Goal: Transaction & Acquisition: Purchase product/service

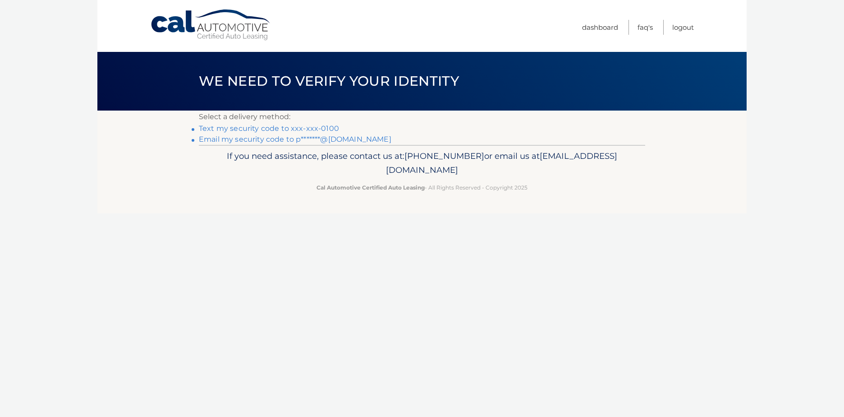
click at [216, 139] on link "Email my security code to p*******@comcast.net" at bounding box center [295, 139] width 193 height 9
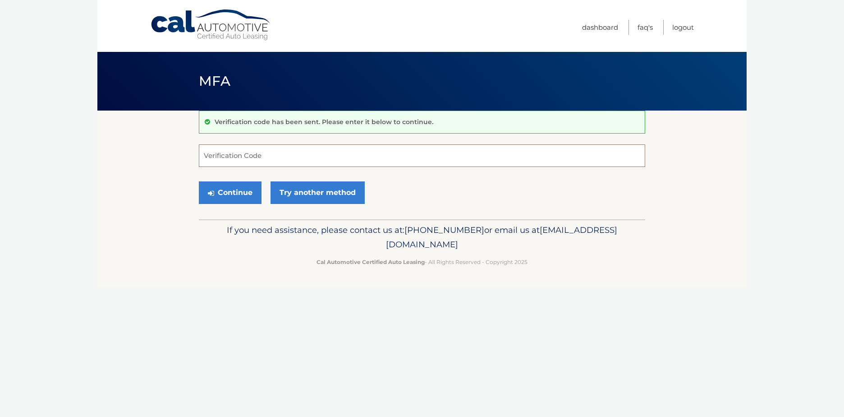
click at [365, 161] on input "Verification Code" at bounding box center [422, 155] width 446 height 23
paste input "235703"
click at [242, 193] on button "Continue" at bounding box center [230, 192] width 63 height 23
click at [231, 188] on button "Continue" at bounding box center [230, 192] width 63 height 23
click at [289, 156] on input "235703" at bounding box center [422, 155] width 446 height 23
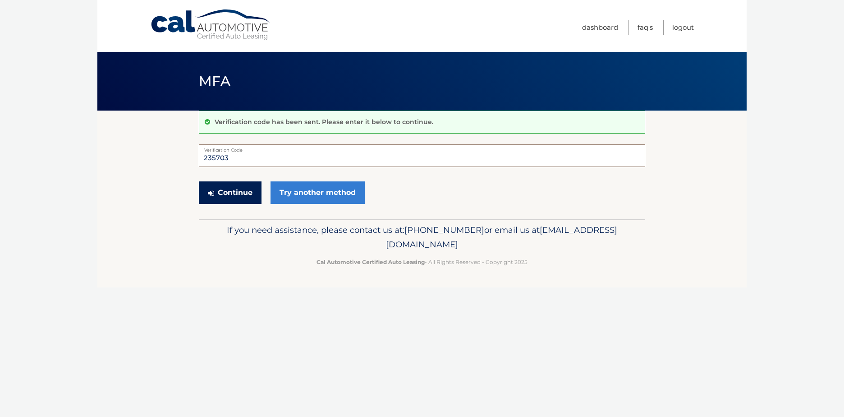
type input "235703"
click at [217, 185] on button "Continue" at bounding box center [230, 192] width 63 height 23
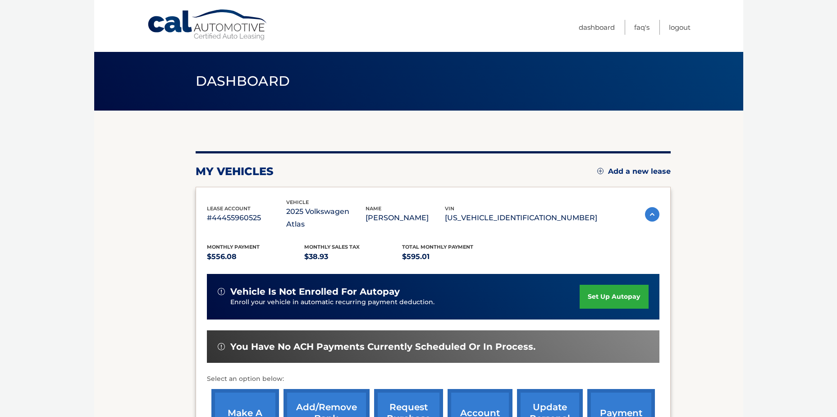
scroll to position [45, 0]
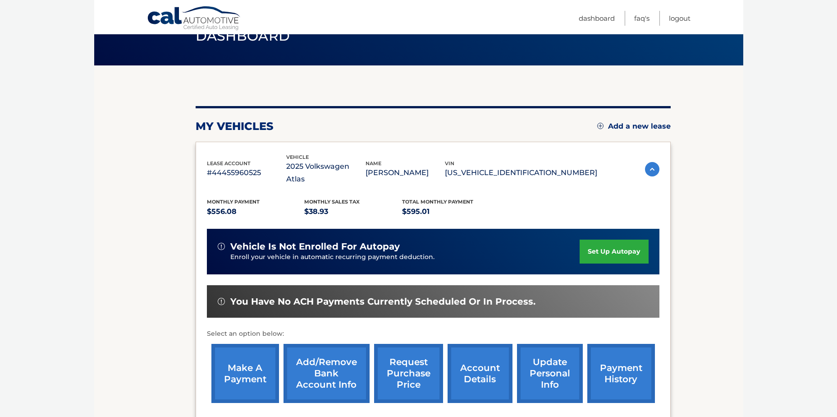
click at [256, 348] on link "make a payment" at bounding box center [245, 373] width 68 height 59
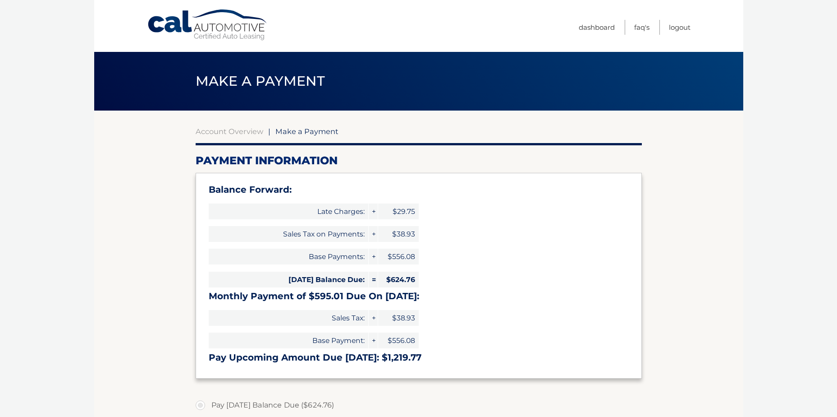
select select "OGUyYzhjNmEtNzJlZS00MjlkLTkzN2QtZDk2OWJhNzQ2ZDhm"
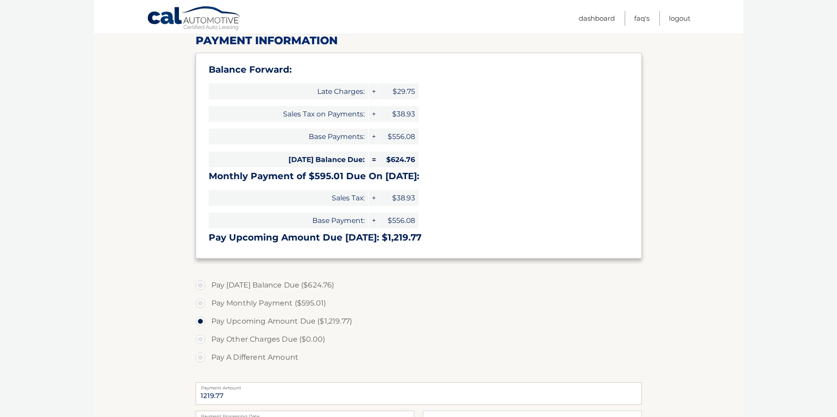
scroll to position [135, 0]
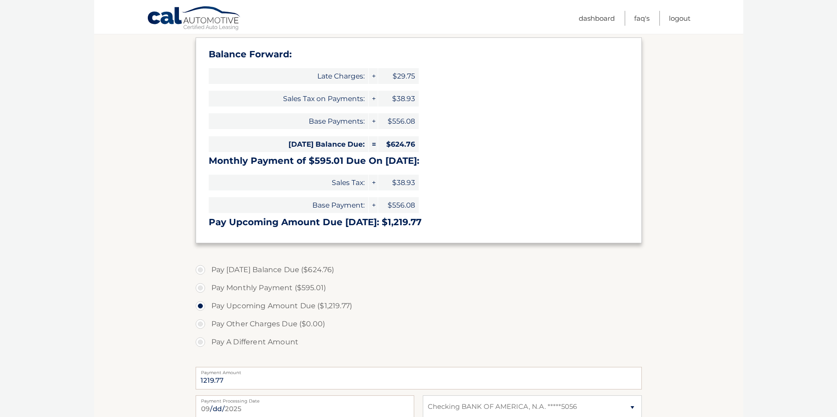
click at [201, 272] on label "Pay Today's Balance Due ($624.76)" at bounding box center [419, 270] width 446 height 18
click at [201, 272] on input "Pay Today's Balance Due ($624.76)" at bounding box center [203, 268] width 9 height 14
radio input "true"
type input "624.76"
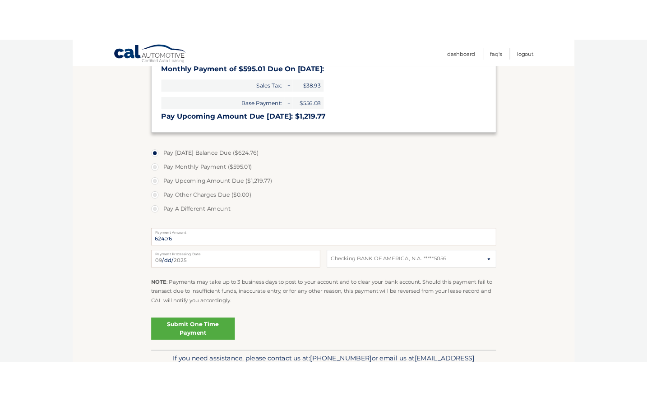
scroll to position [271, 0]
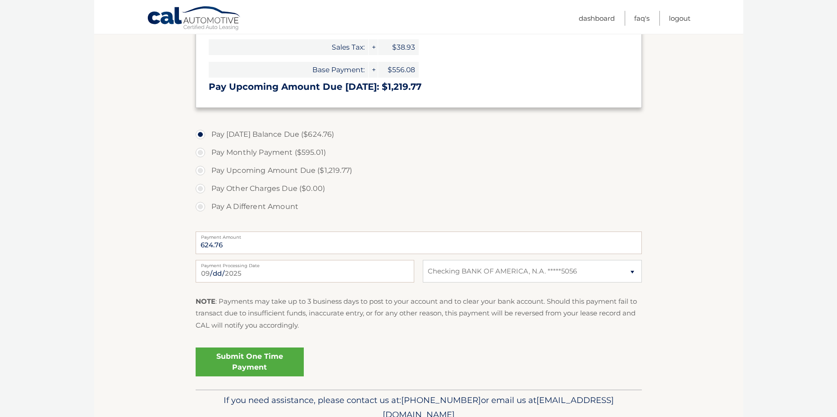
click at [262, 363] on link "Submit One Time Payment" at bounding box center [250, 361] width 108 height 29
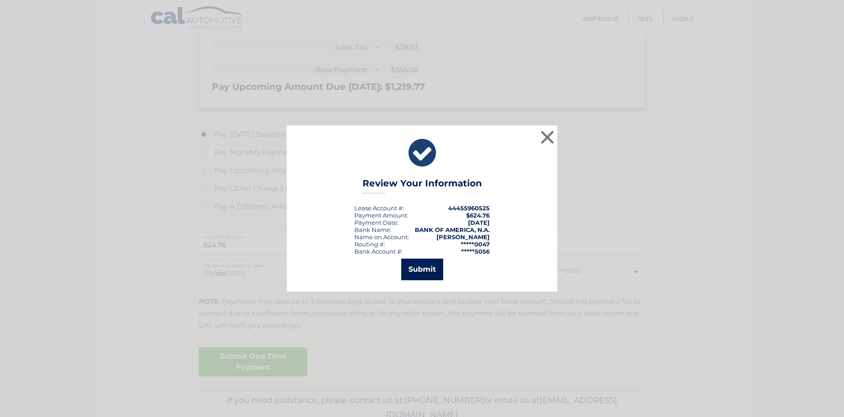
click at [418, 275] on button "Submit" at bounding box center [422, 269] width 42 height 22
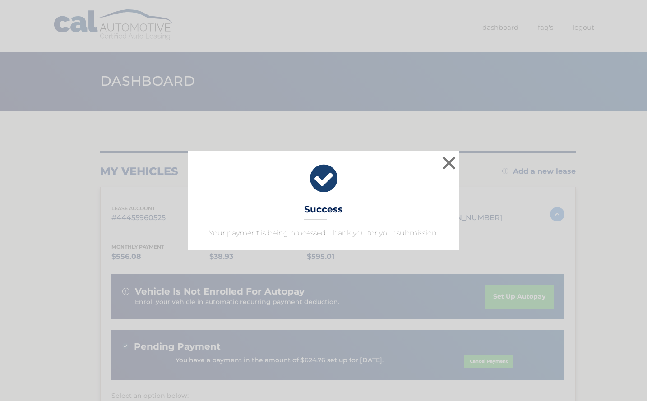
click at [244, 175] on icon at bounding box center [323, 178] width 248 height 32
click at [442, 159] on button "×" at bounding box center [449, 163] width 18 height 18
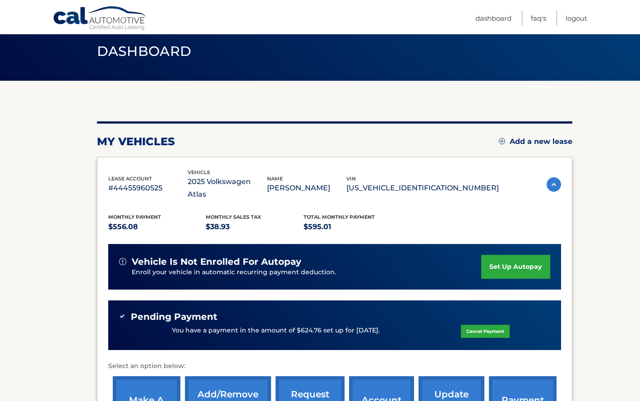
scroll to position [90, 0]
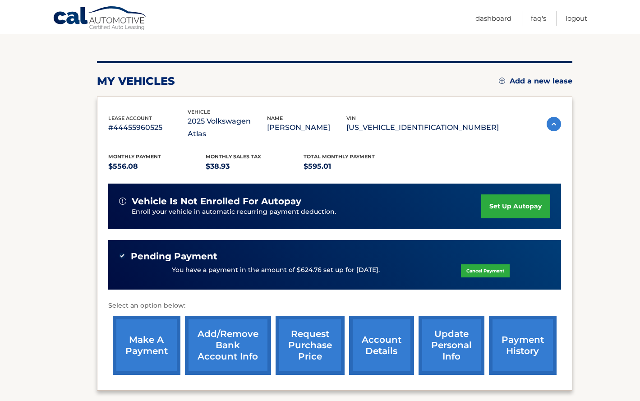
click at [323, 262] on div "You have a payment in the amount of $624.76 set up for 9/22/2025. Cancel Payment" at bounding box center [334, 270] width 431 height 17
click at [183, 251] on span "Pending Payment" at bounding box center [174, 256] width 87 height 11
drag, startPoint x: 183, startPoint y: 243, endPoint x: 247, endPoint y: 263, distance: 67.2
click at [247, 263] on div "You have a payment in the amount of $624.76 set up for 9/22/2025. Cancel Payment" at bounding box center [334, 270] width 431 height 17
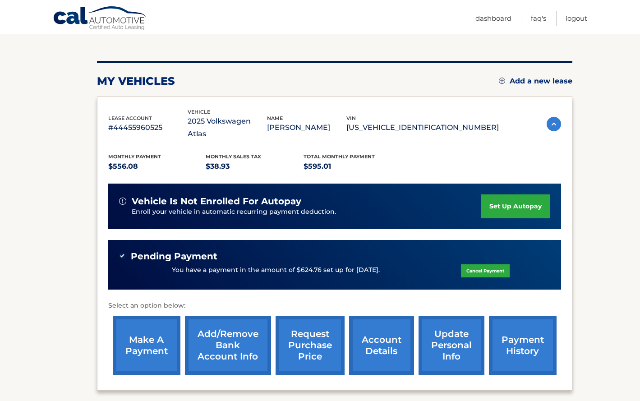
click at [513, 331] on link "payment history" at bounding box center [523, 345] width 68 height 59
click at [92, 176] on section "my vehicles Add a new lease lease account #44455960525 vehicle 2025 Volkswagen …" at bounding box center [320, 218] width 640 height 397
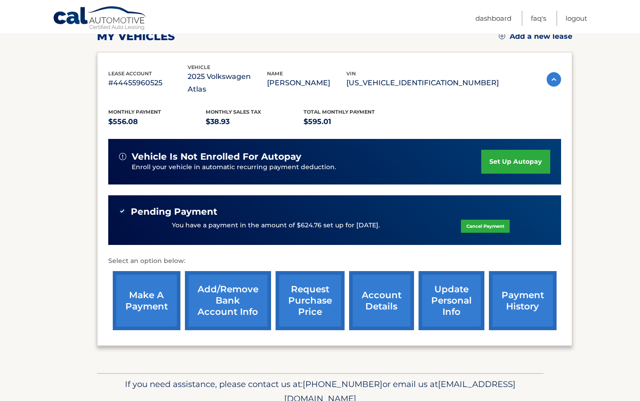
scroll to position [135, 0]
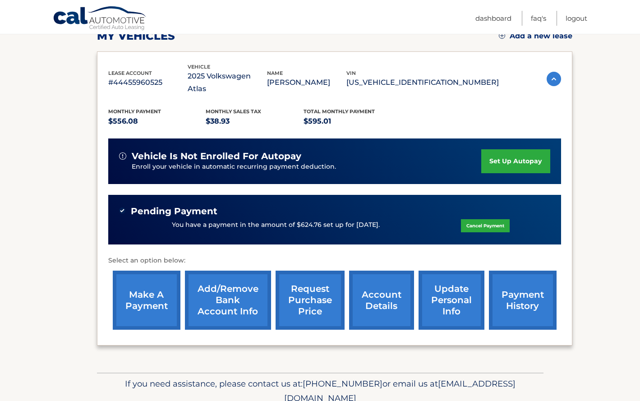
click at [446, 284] on link "update personal info" at bounding box center [451, 300] width 66 height 59
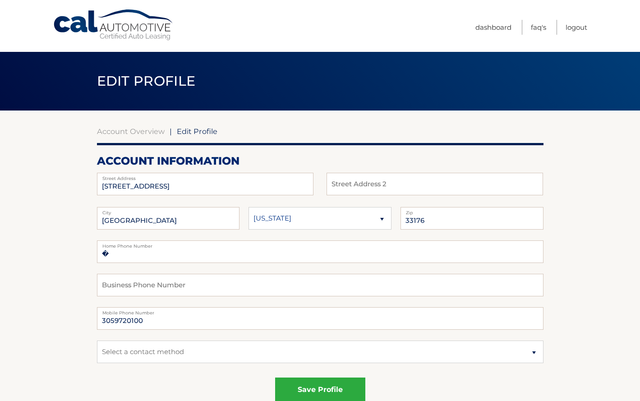
scroll to position [45, 0]
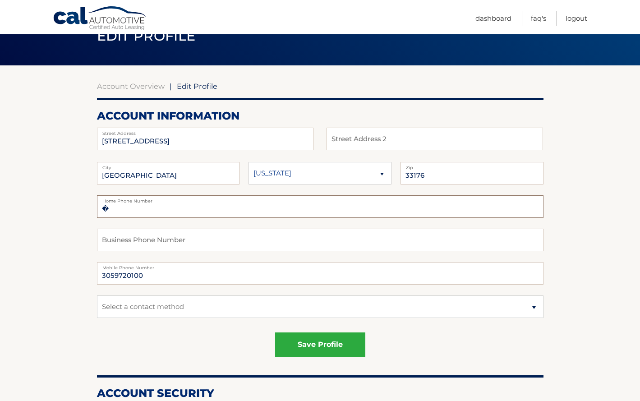
click at [169, 214] on input "�" at bounding box center [320, 206] width 446 height 23
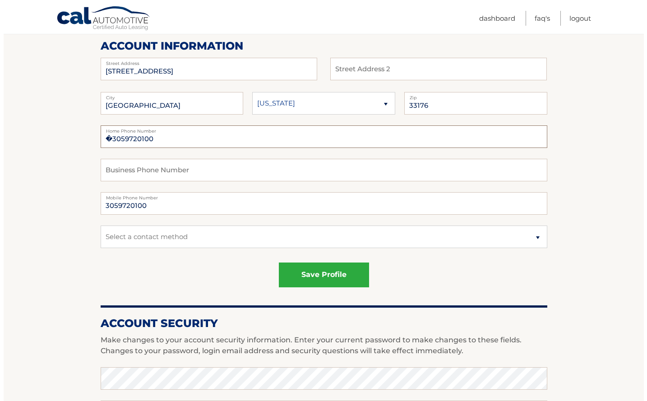
scroll to position [135, 0]
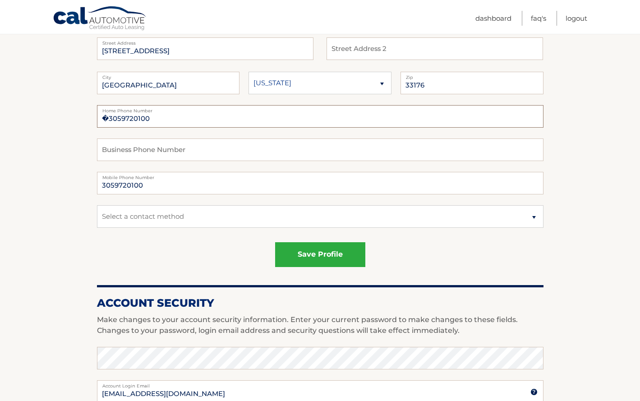
type input "�3059720100"
click at [183, 220] on select "Select a contact method Mobile Home" at bounding box center [320, 216] width 446 height 23
select select "1"
click at [97, 205] on select "Select a contact method Mobile Home" at bounding box center [320, 216] width 446 height 23
click at [336, 251] on button "save profile" at bounding box center [320, 254] width 90 height 25
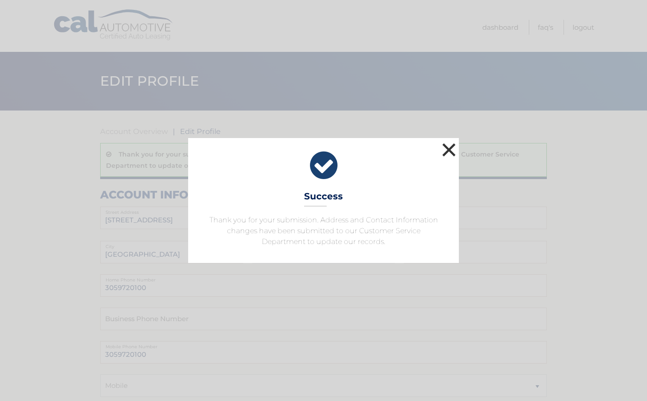
click at [451, 150] on button "×" at bounding box center [449, 150] width 18 height 18
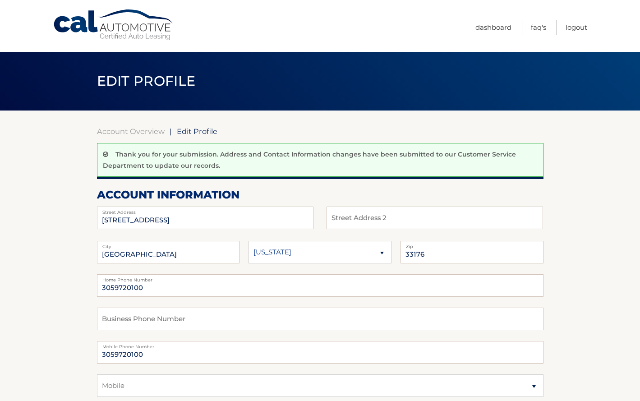
click at [76, 27] on link "Cal Automotive" at bounding box center [114, 25] width 122 height 32
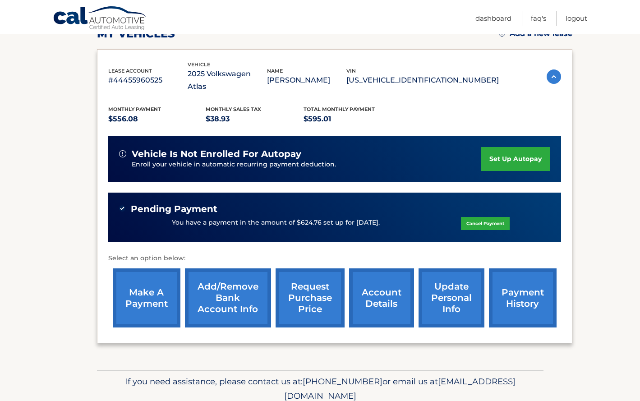
scroll to position [118, 0]
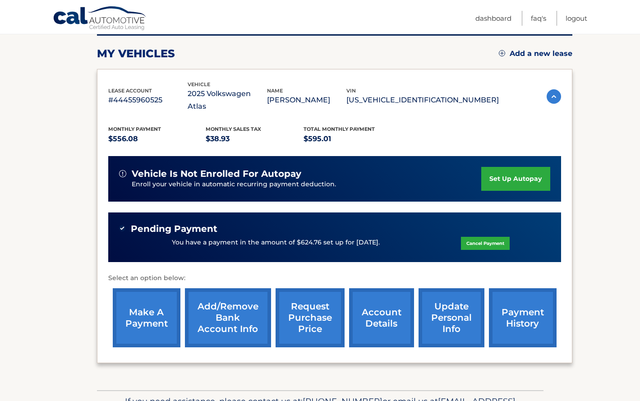
click at [154, 304] on link "make a payment" at bounding box center [147, 317] width 68 height 59
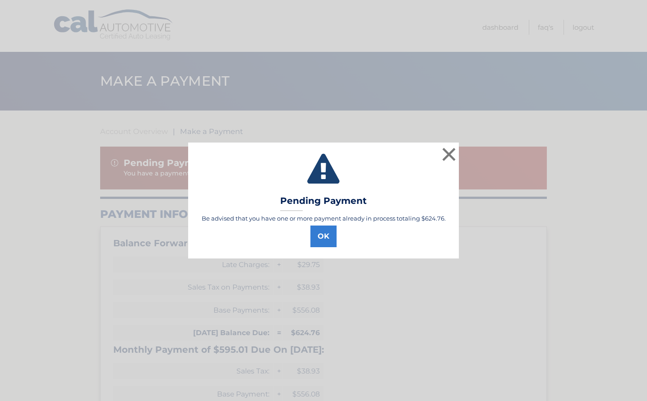
select select "OGUyYzhjNmEtNzJlZS00MjlkLTkzN2QtZDk2OWJhNzQ2ZDhm"
click at [329, 238] on button "OK" at bounding box center [323, 236] width 26 height 22
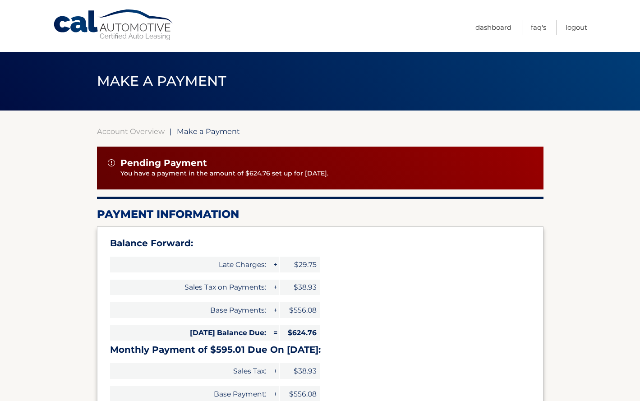
drag, startPoint x: 188, startPoint y: 0, endPoint x: 583, endPoint y: 126, distance: 413.7
click at [574, 28] on link "Logout" at bounding box center [576, 27] width 22 height 15
